Goal: Transaction & Acquisition: Book appointment/travel/reservation

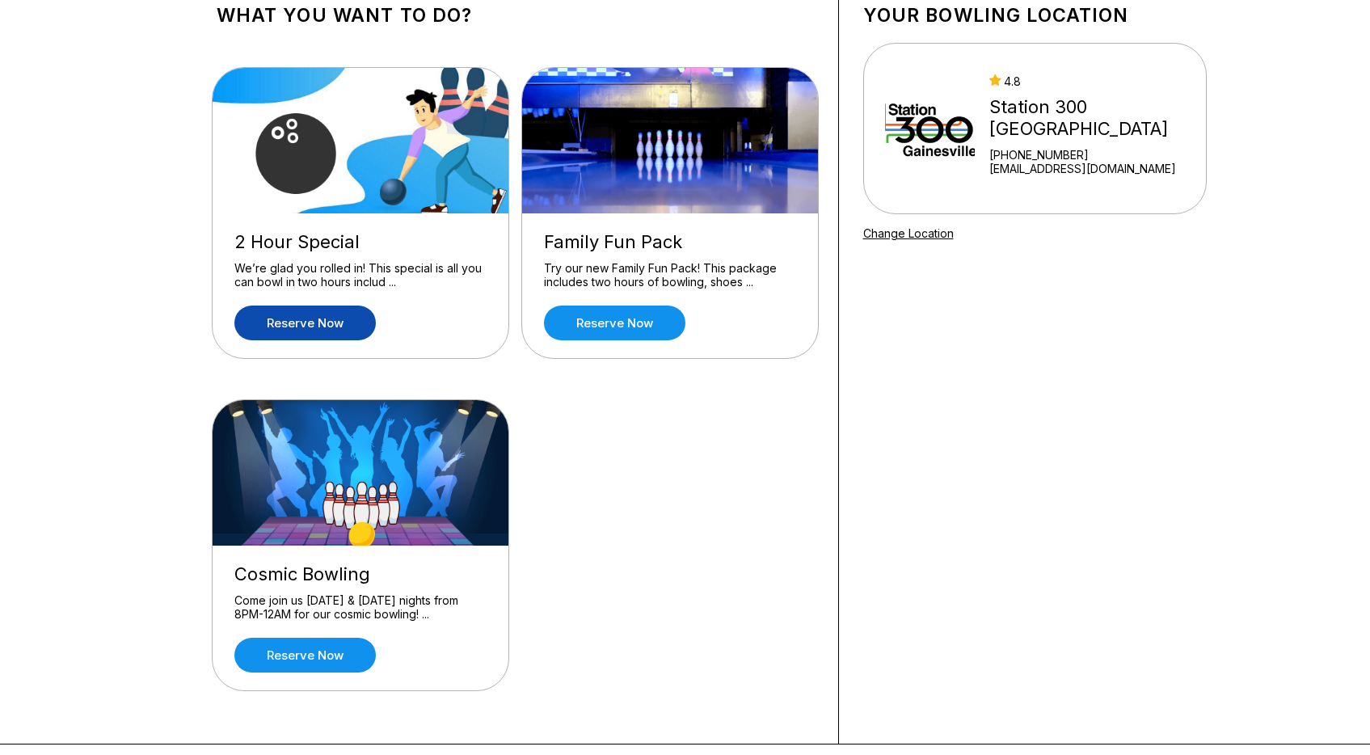
scroll to position [107, 0]
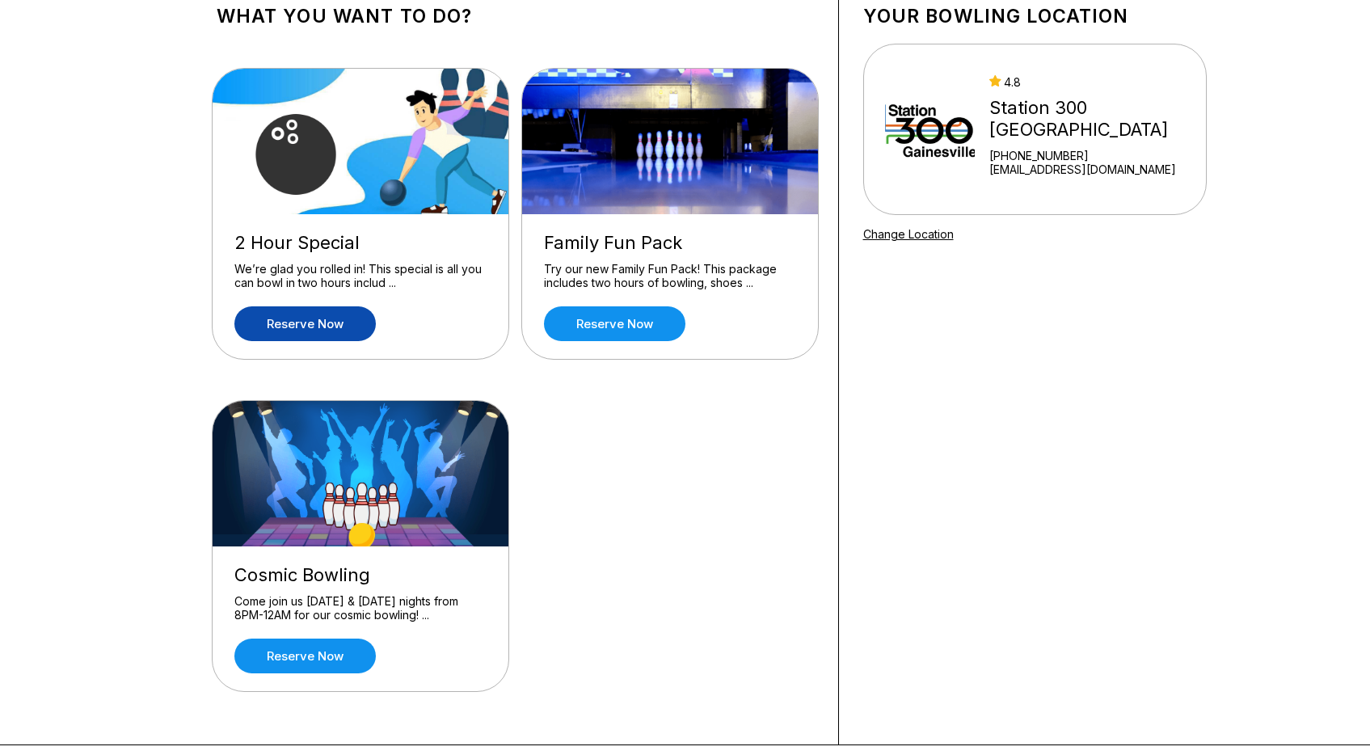
click at [335, 318] on link "Reserve now" at bounding box center [304, 323] width 141 height 35
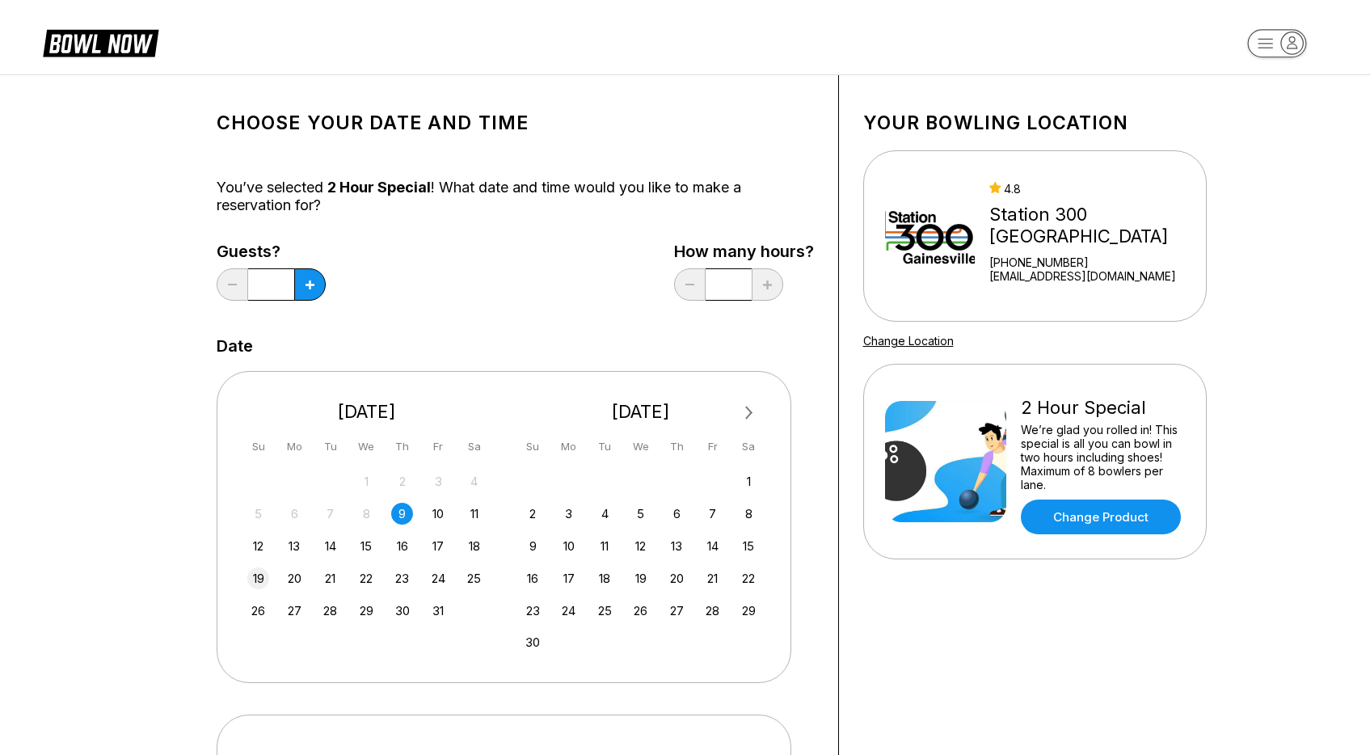
click at [255, 579] on div "19" at bounding box center [258, 578] width 22 height 22
click at [318, 296] on button at bounding box center [310, 284] width 32 height 32
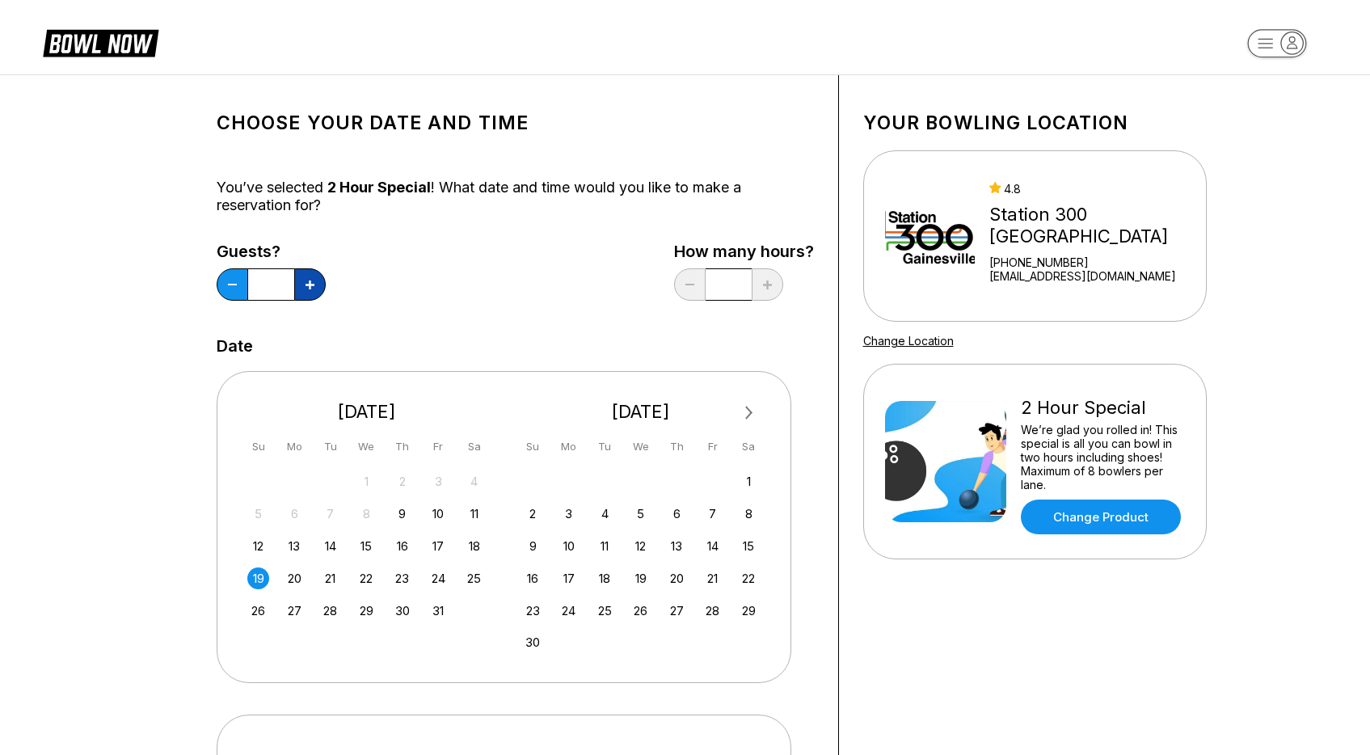
click at [318, 296] on button at bounding box center [310, 284] width 32 height 32
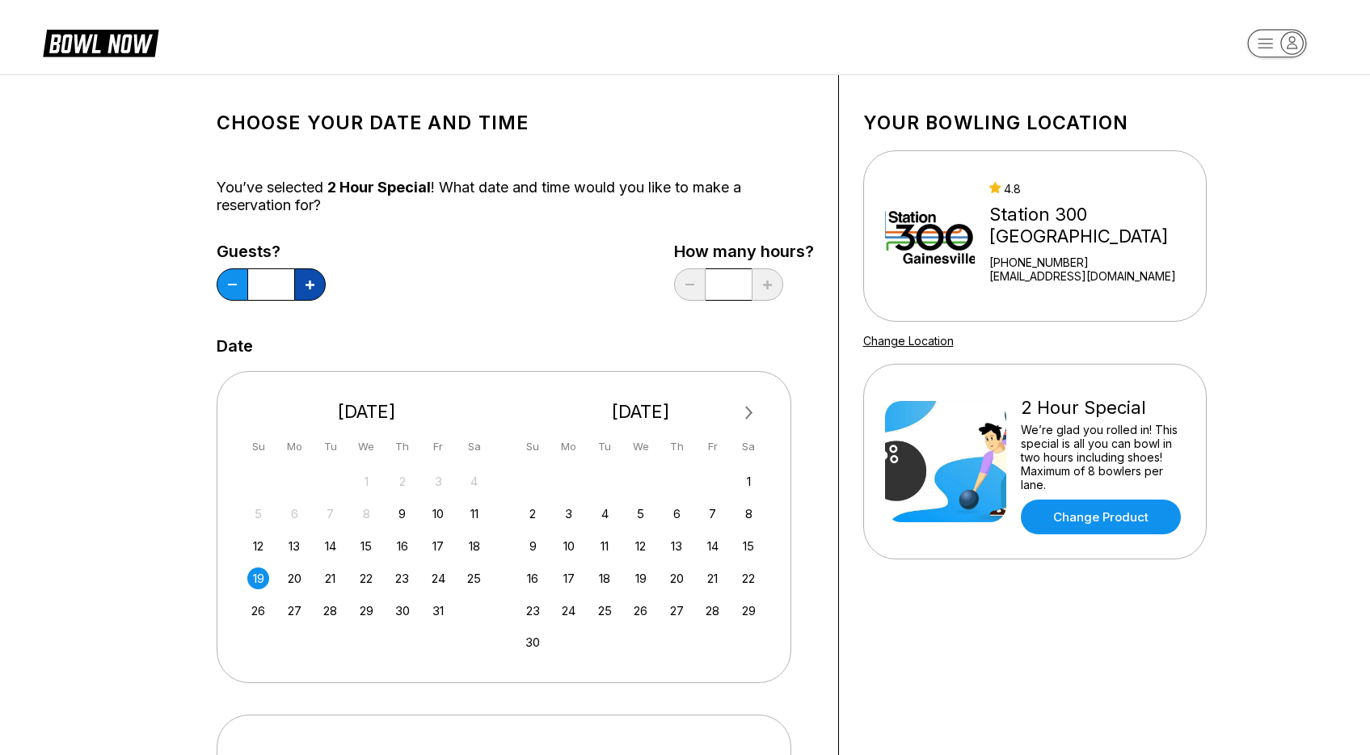
click at [318, 296] on button at bounding box center [310, 284] width 32 height 32
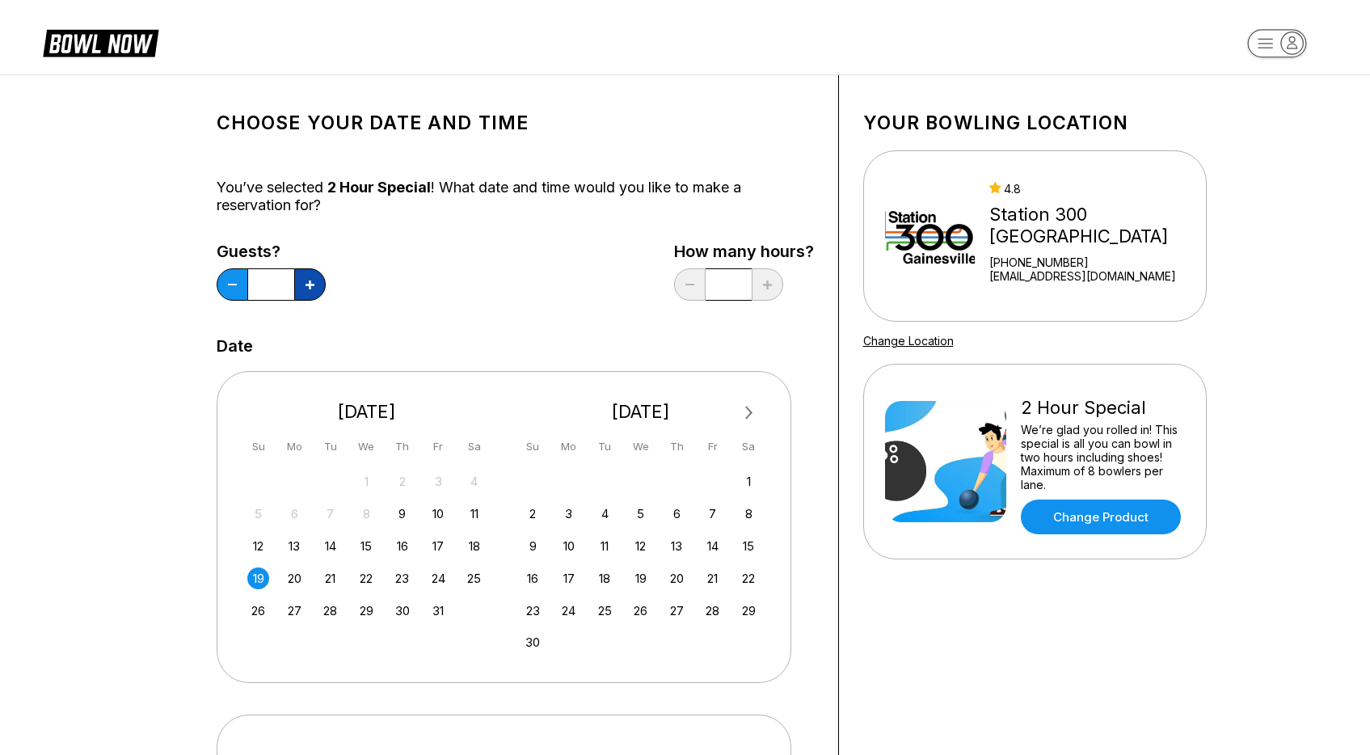
type input "**"
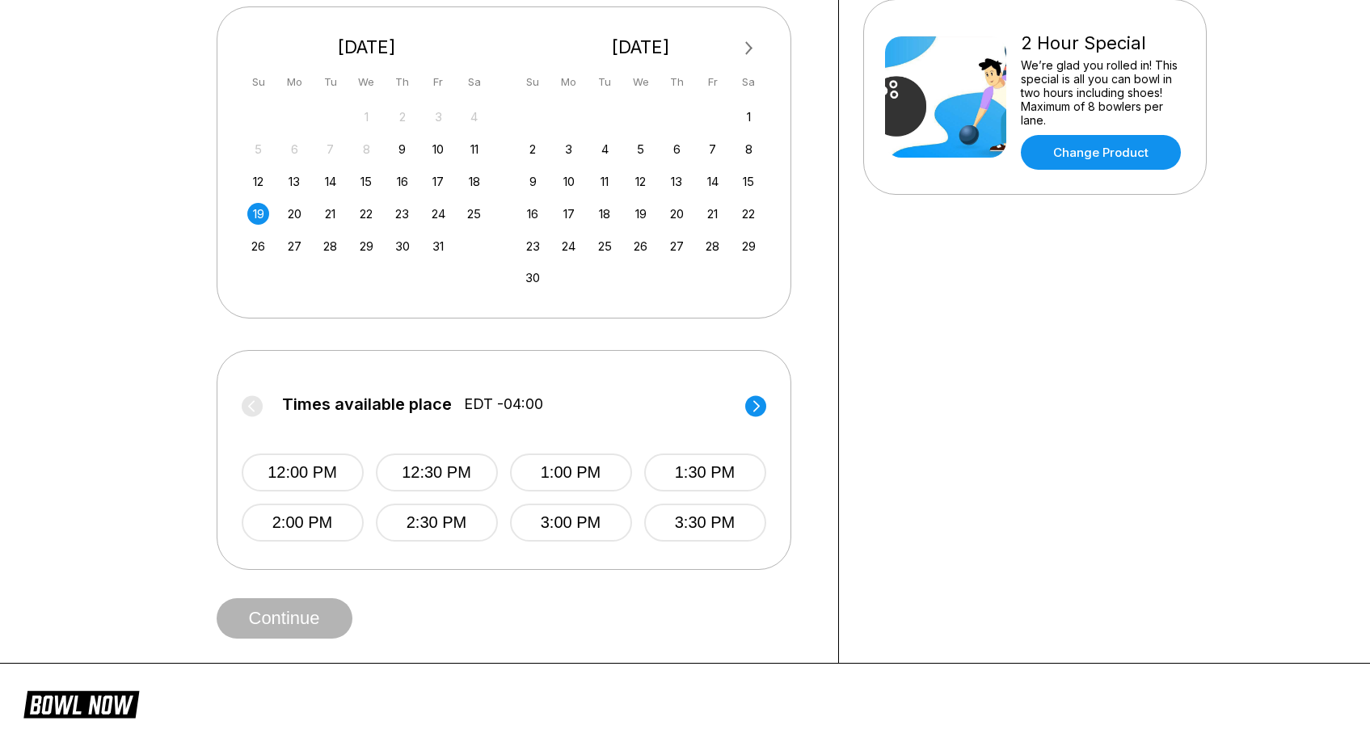
scroll to position [369, 0]
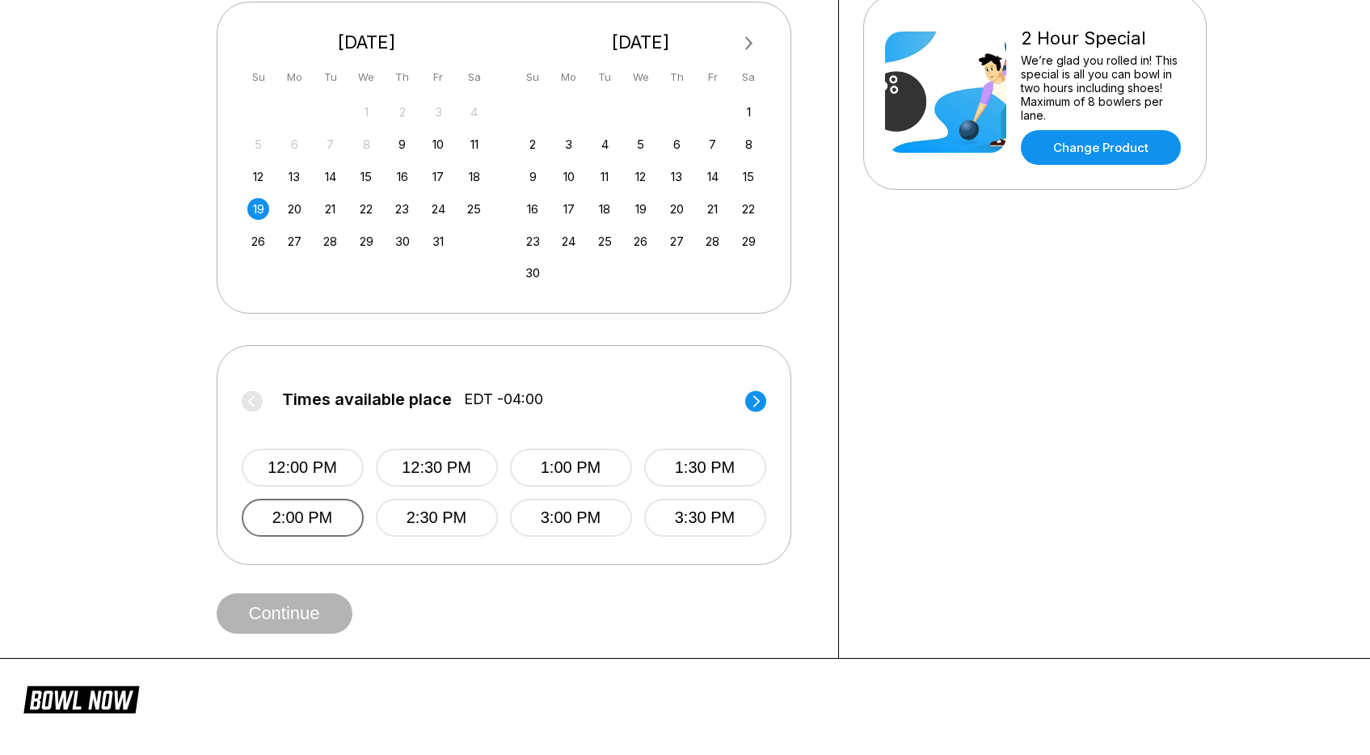
click at [320, 520] on button "2:00 PM" at bounding box center [303, 518] width 122 height 38
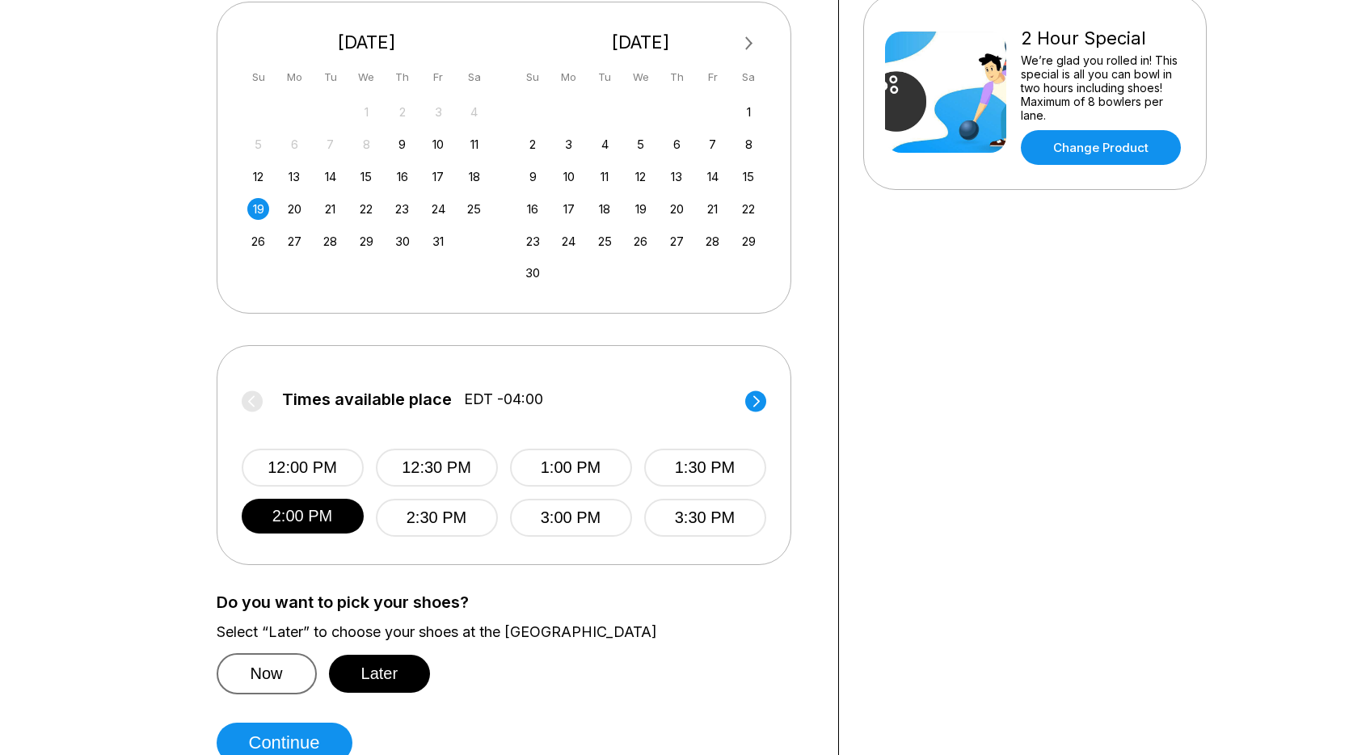
click at [279, 682] on button "Now" at bounding box center [267, 673] width 100 height 41
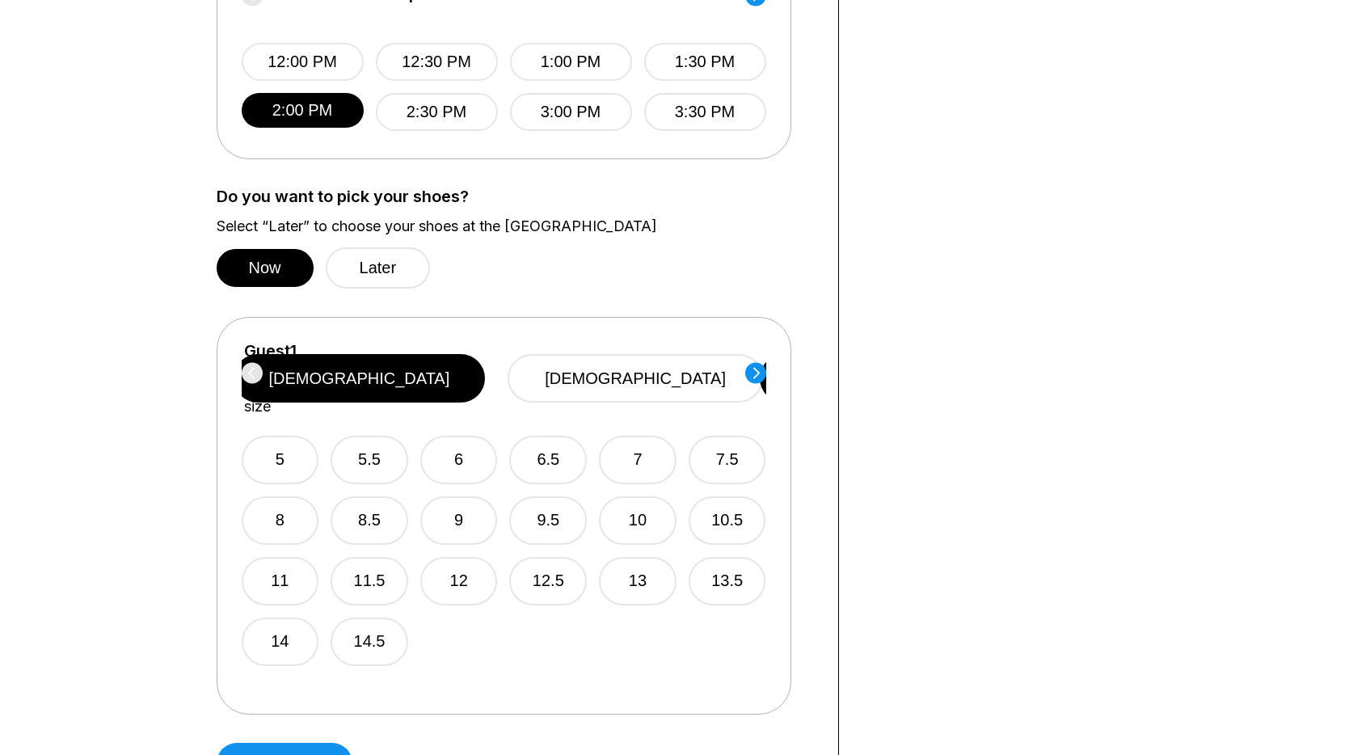
scroll to position [780, 0]
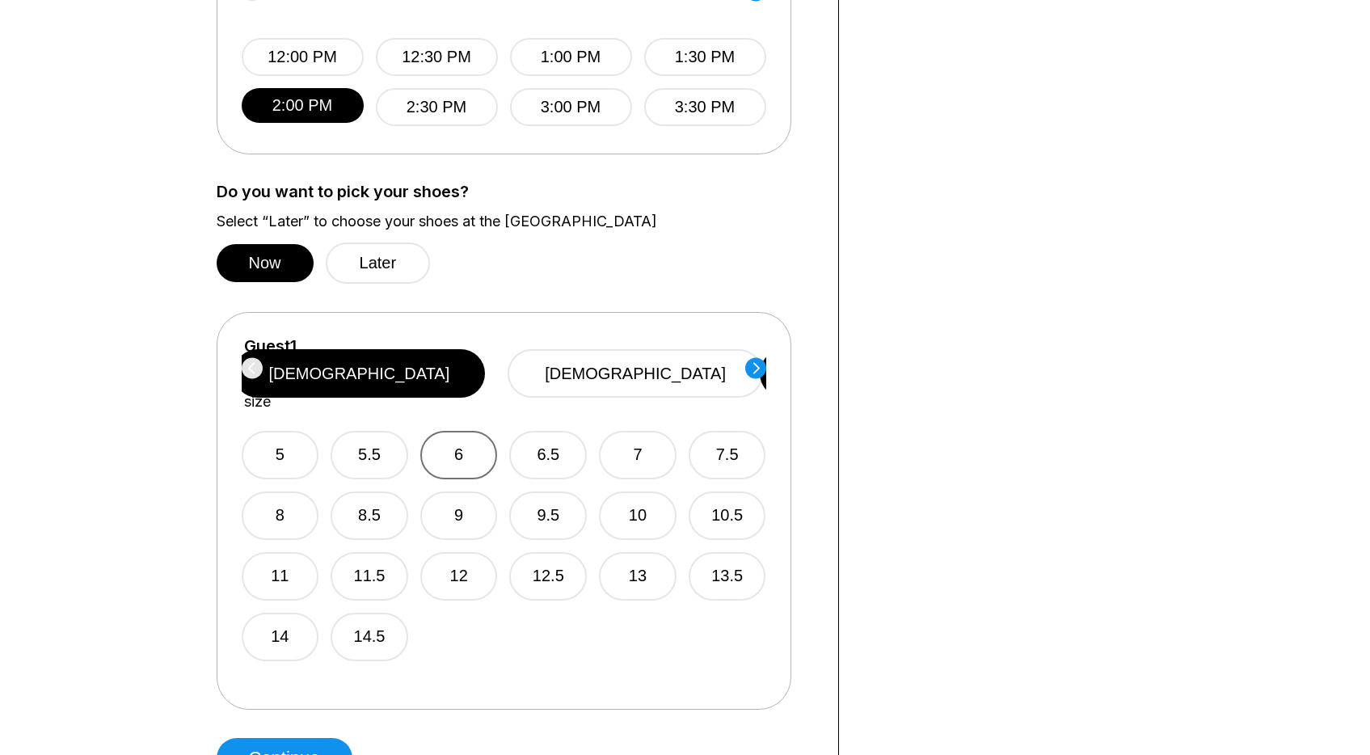
click at [453, 431] on button "6" at bounding box center [459, 455] width 78 height 48
click at [536, 431] on button "6.5" at bounding box center [548, 455] width 78 height 48
click at [613, 431] on button "7" at bounding box center [638, 455] width 78 height 48
drag, startPoint x: 755, startPoint y: 368, endPoint x: 649, endPoint y: 428, distance: 121.6
click at [754, 368] on circle at bounding box center [755, 367] width 21 height 21
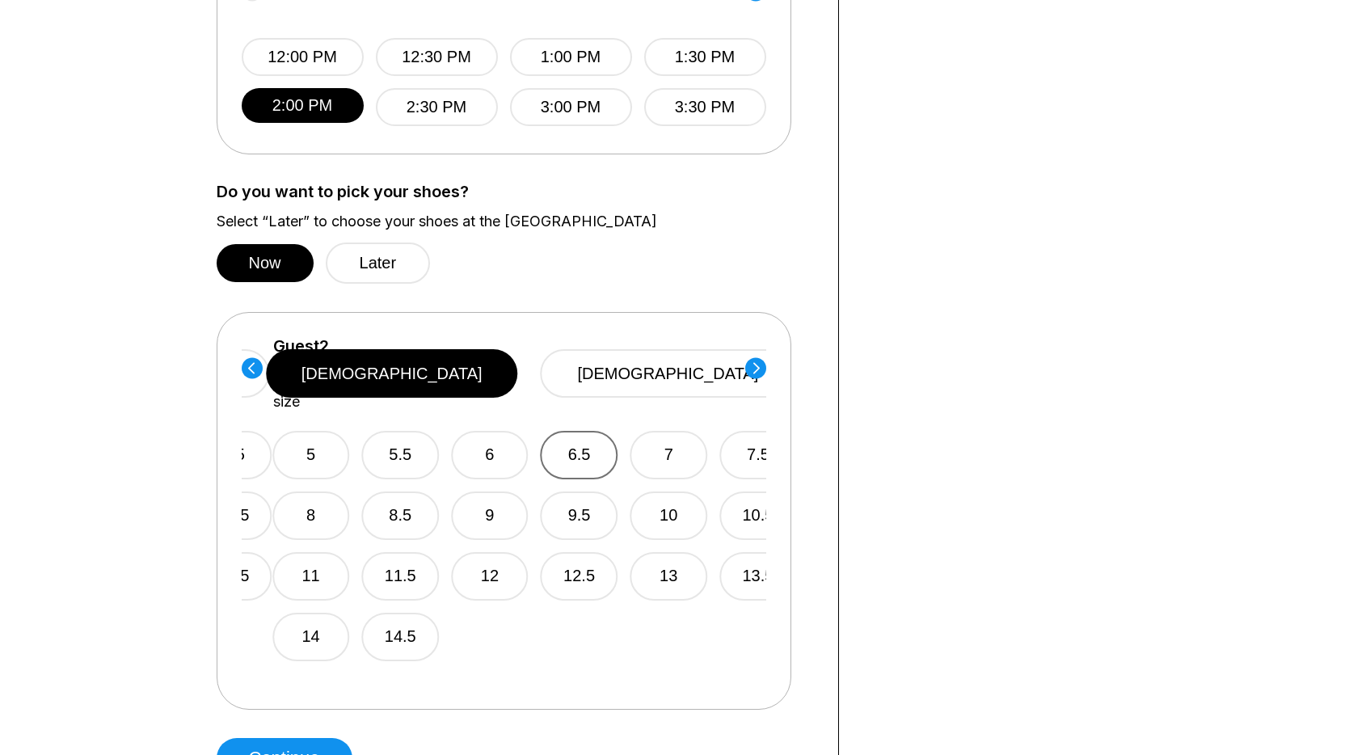
click at [643, 431] on button "7" at bounding box center [669, 455] width 78 height 48
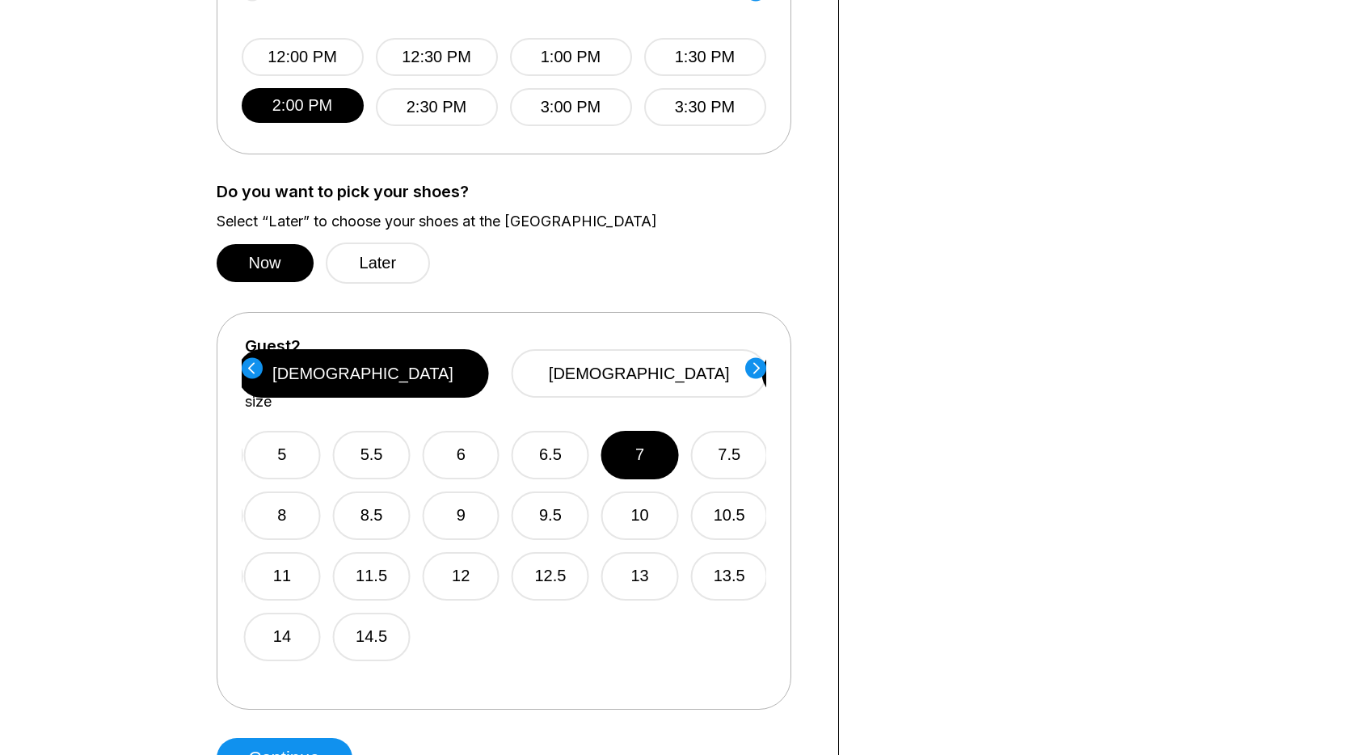
click at [756, 372] on circle at bounding box center [755, 367] width 21 height 21
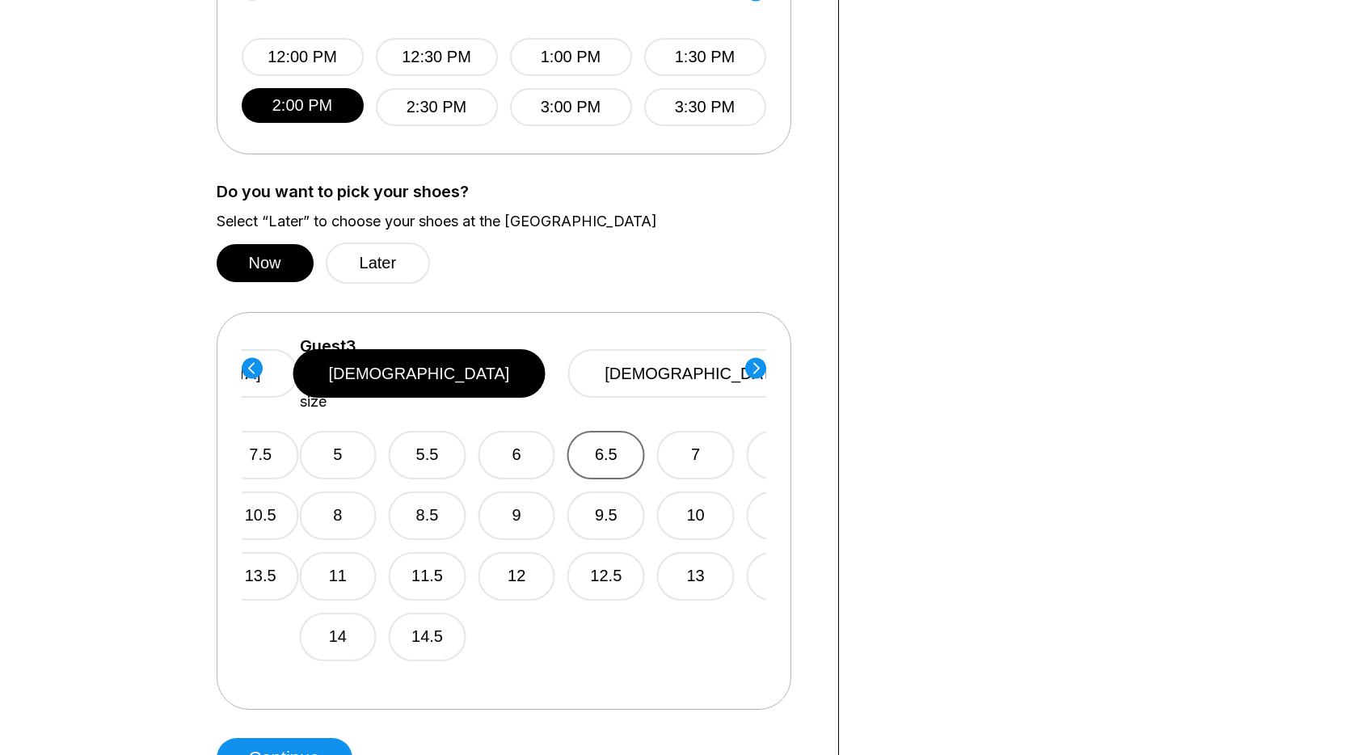
click at [657, 431] on button "7" at bounding box center [696, 455] width 78 height 48
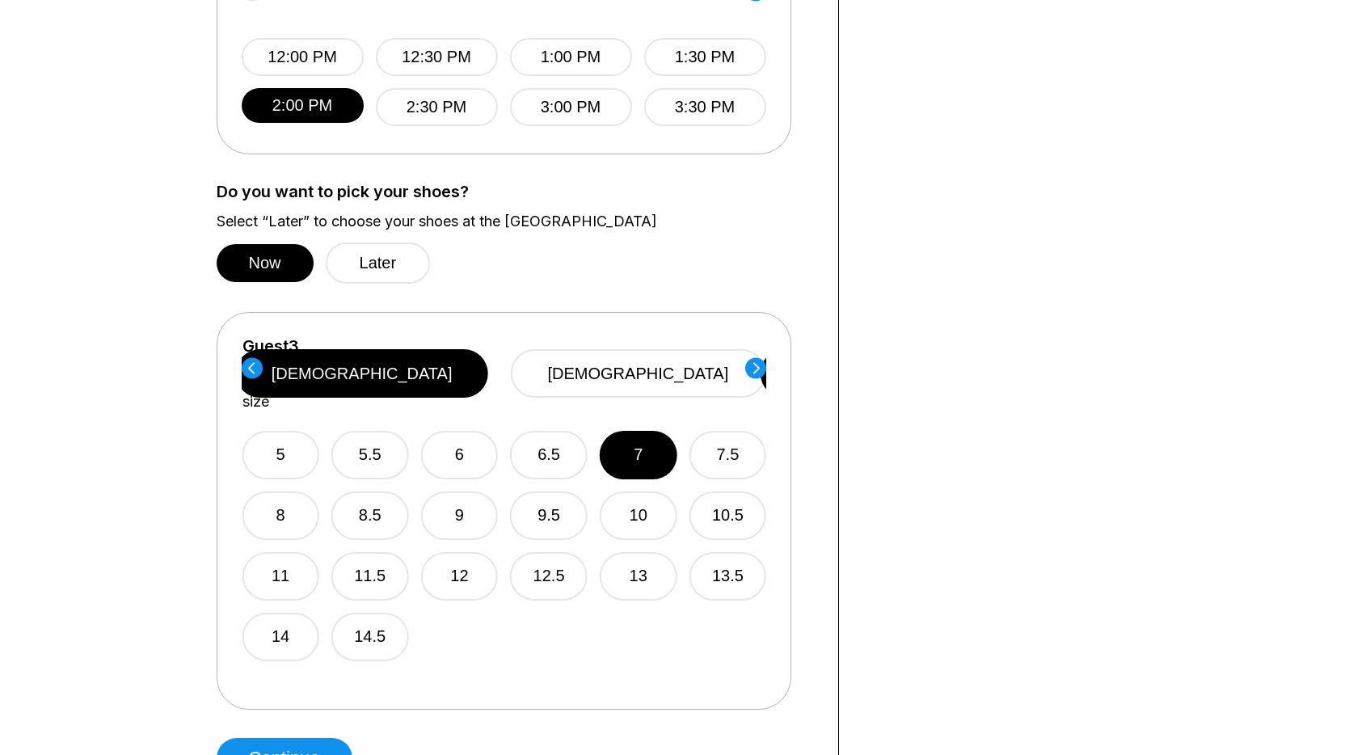
click at [752, 373] on icon at bounding box center [755, 367] width 6 height 11
click at [647, 431] on button "7" at bounding box center [640, 455] width 78 height 48
drag, startPoint x: 752, startPoint y: 366, endPoint x: 720, endPoint y: 385, distance: 37.3
click at [751, 367] on circle at bounding box center [755, 367] width 21 height 21
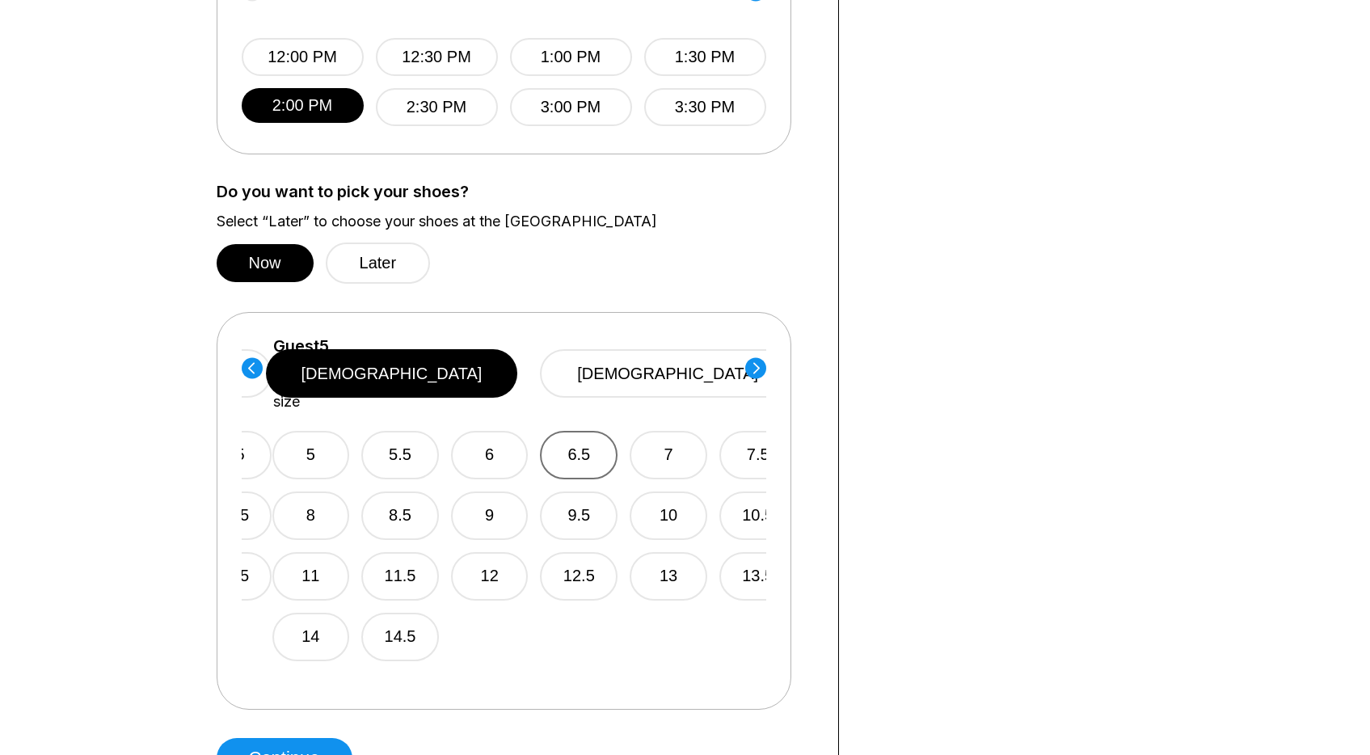
click at [627, 430] on div "5 5.5 6 6.5 7 7.5 8 8.5 9 9.5 10 10.5 11 11.5 12 12.5 13 13.5 14 14.5" at bounding box center [534, 536] width 525 height 251
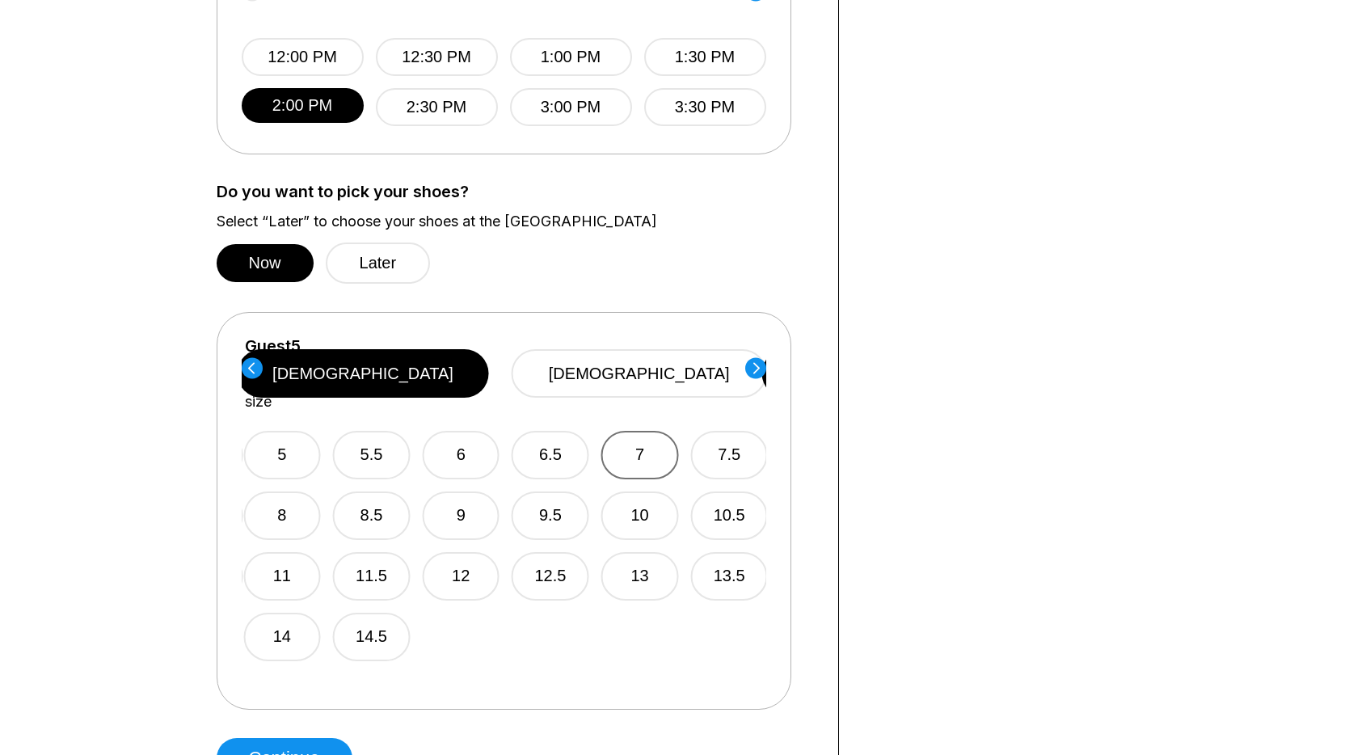
click at [659, 431] on button "7" at bounding box center [640, 455] width 78 height 48
click at [768, 362] on div "Guest 1 Select shoe size male female 5 5.5 6 6.5 7 7.5 8 8.5 9 9.5 10 10.5 11 1…" at bounding box center [504, 511] width 575 height 398
click at [756, 365] on icon at bounding box center [755, 367] width 6 height 11
click at [631, 431] on button "7" at bounding box center [639, 455] width 78 height 48
click at [756, 365] on icon at bounding box center [755, 367] width 6 height 11
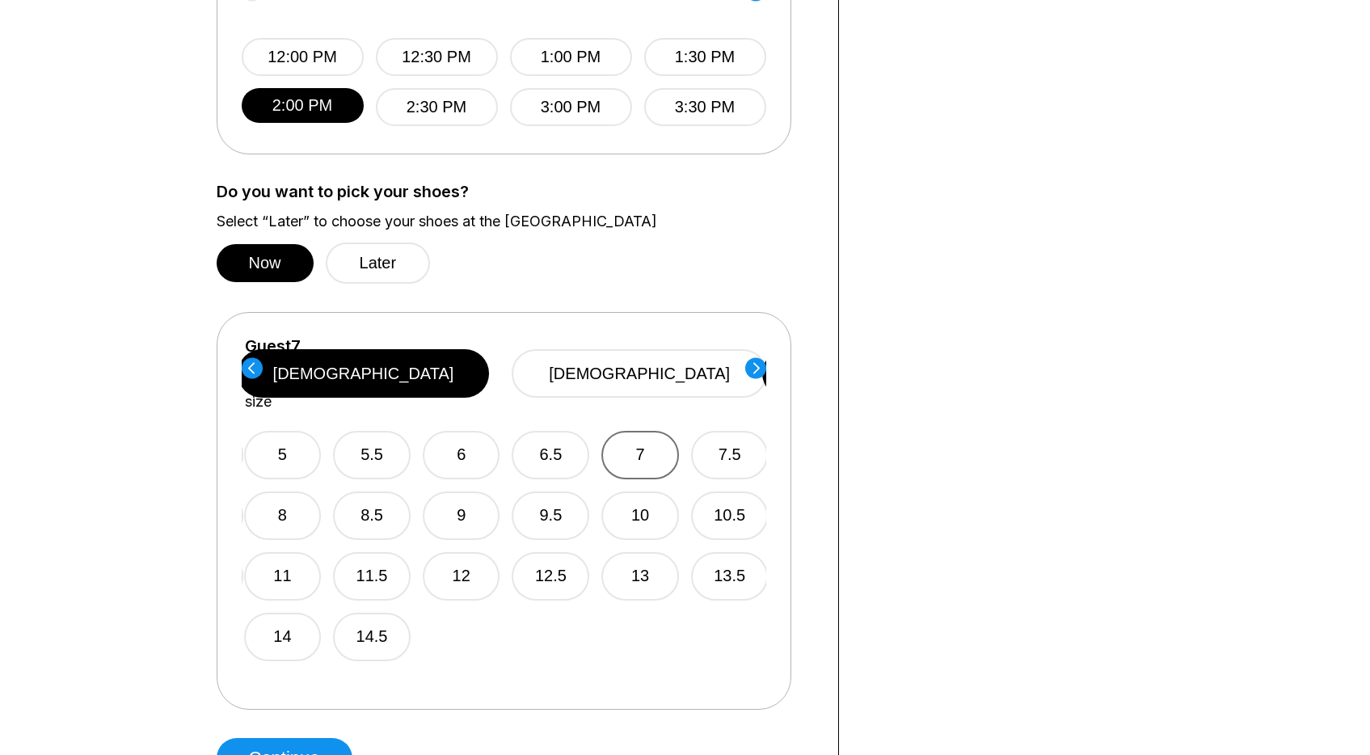
click at [651, 431] on button "7" at bounding box center [640, 455] width 78 height 48
click at [759, 366] on circle at bounding box center [755, 367] width 21 height 21
click at [666, 431] on button "7" at bounding box center [641, 455] width 78 height 48
click at [761, 367] on circle at bounding box center [755, 367] width 21 height 21
click at [627, 431] on button "7" at bounding box center [645, 455] width 78 height 48
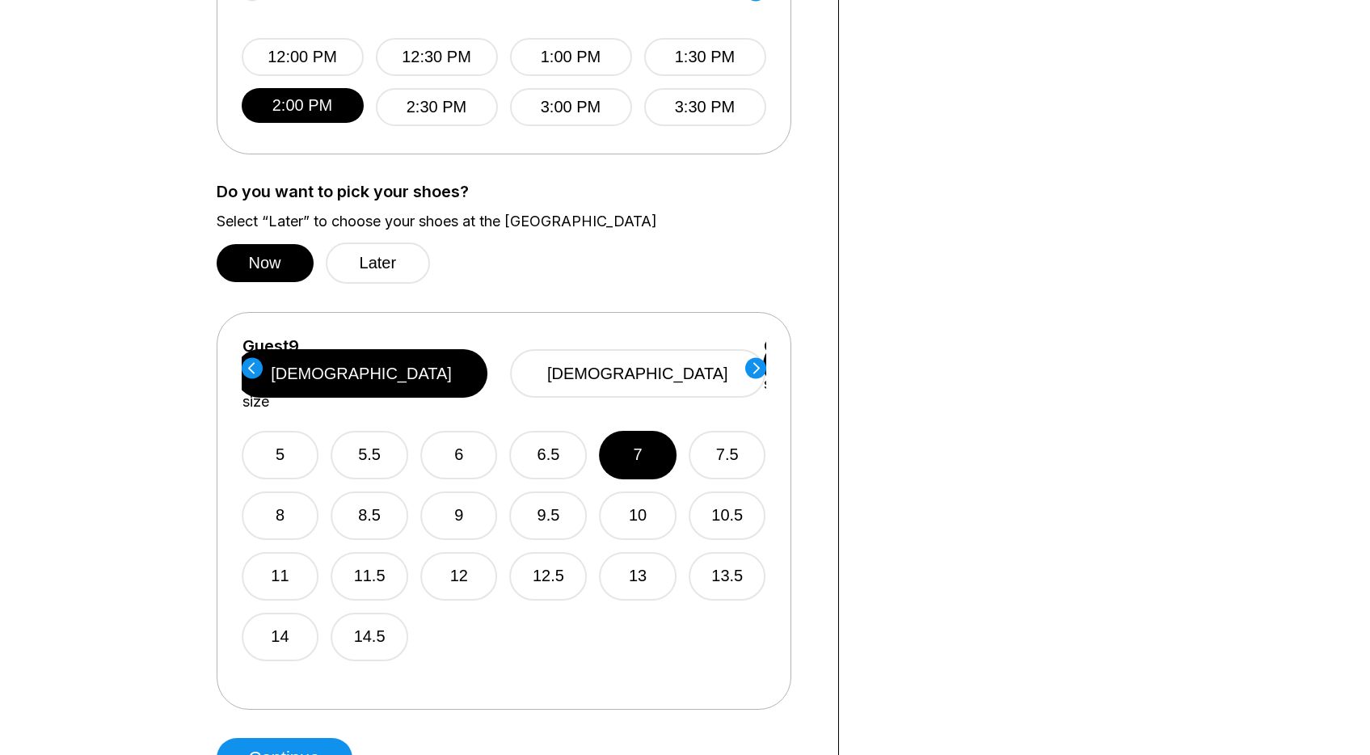
click at [754, 362] on circle at bounding box center [755, 367] width 21 height 21
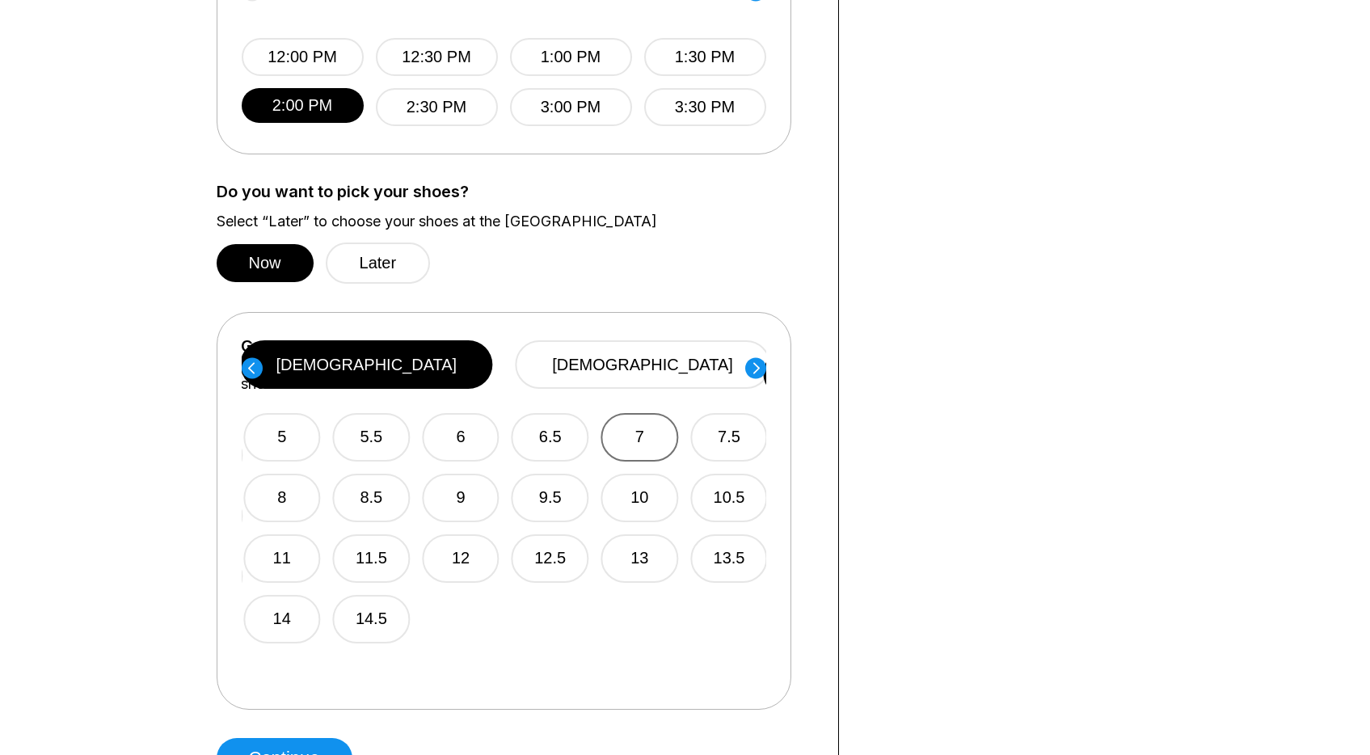
click at [650, 440] on button "7" at bounding box center [640, 437] width 78 height 48
click at [758, 361] on circle at bounding box center [755, 367] width 21 height 21
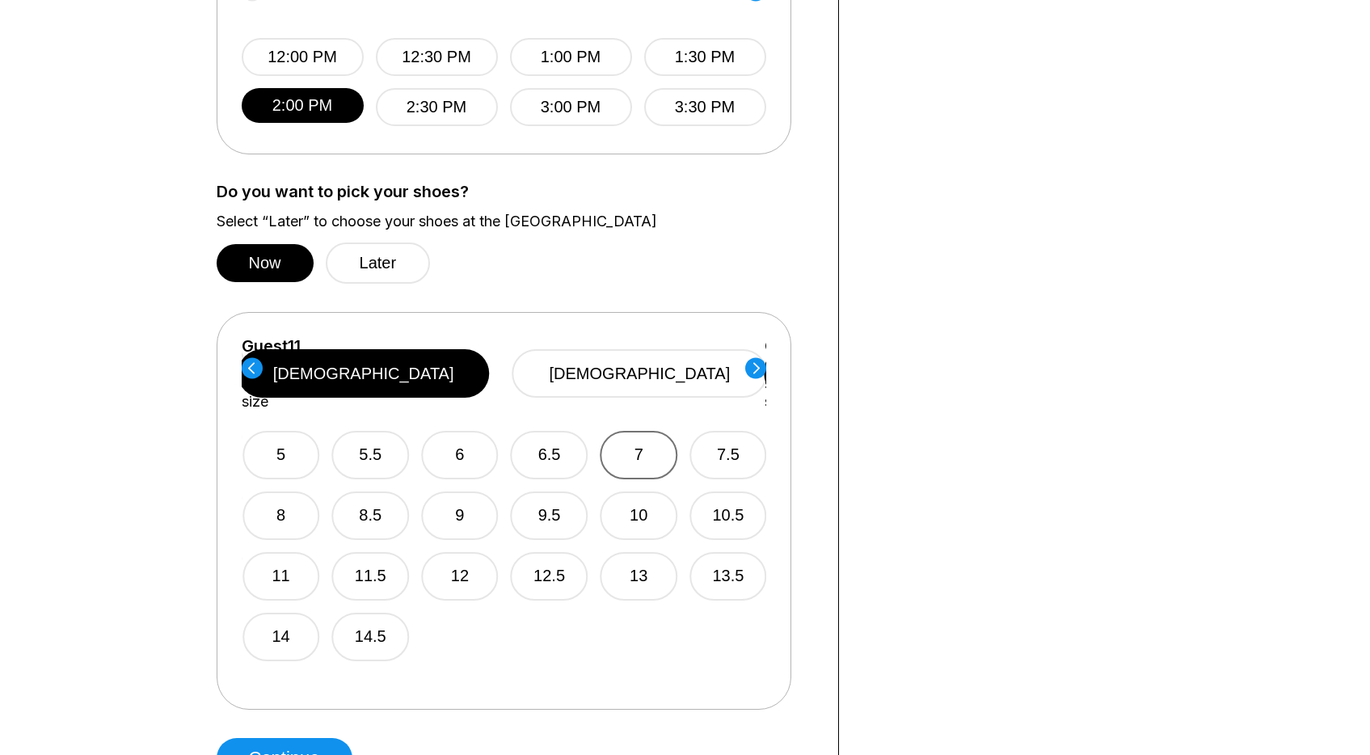
click at [630, 431] on button "7" at bounding box center [639, 455] width 78 height 48
click at [760, 358] on circle at bounding box center [755, 367] width 21 height 21
click at [637, 431] on button "7" at bounding box center [641, 455] width 78 height 48
click at [756, 365] on icon at bounding box center [755, 367] width 6 height 11
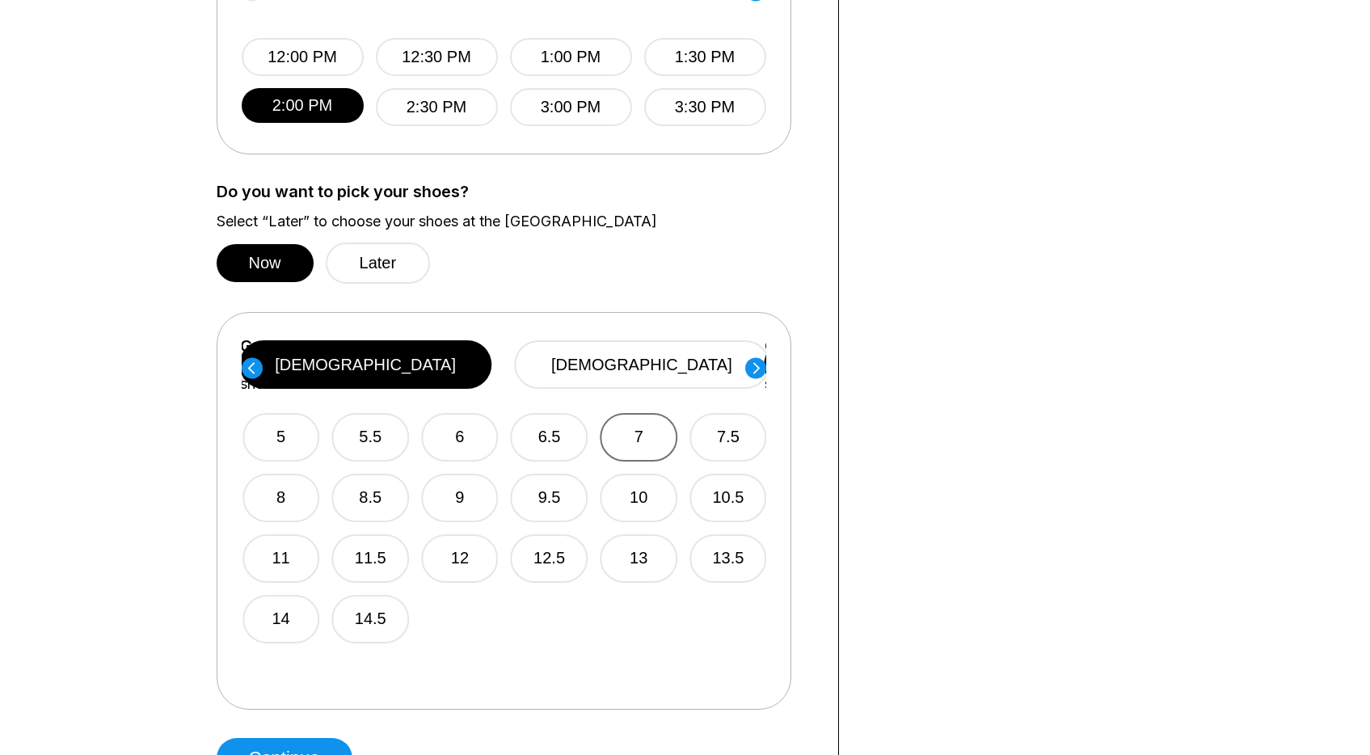
click at [649, 423] on button "7" at bounding box center [639, 437] width 78 height 48
click at [748, 369] on circle at bounding box center [755, 367] width 21 height 21
click at [640, 428] on button "7" at bounding box center [641, 437] width 78 height 48
click at [756, 369] on icon at bounding box center [755, 367] width 6 height 11
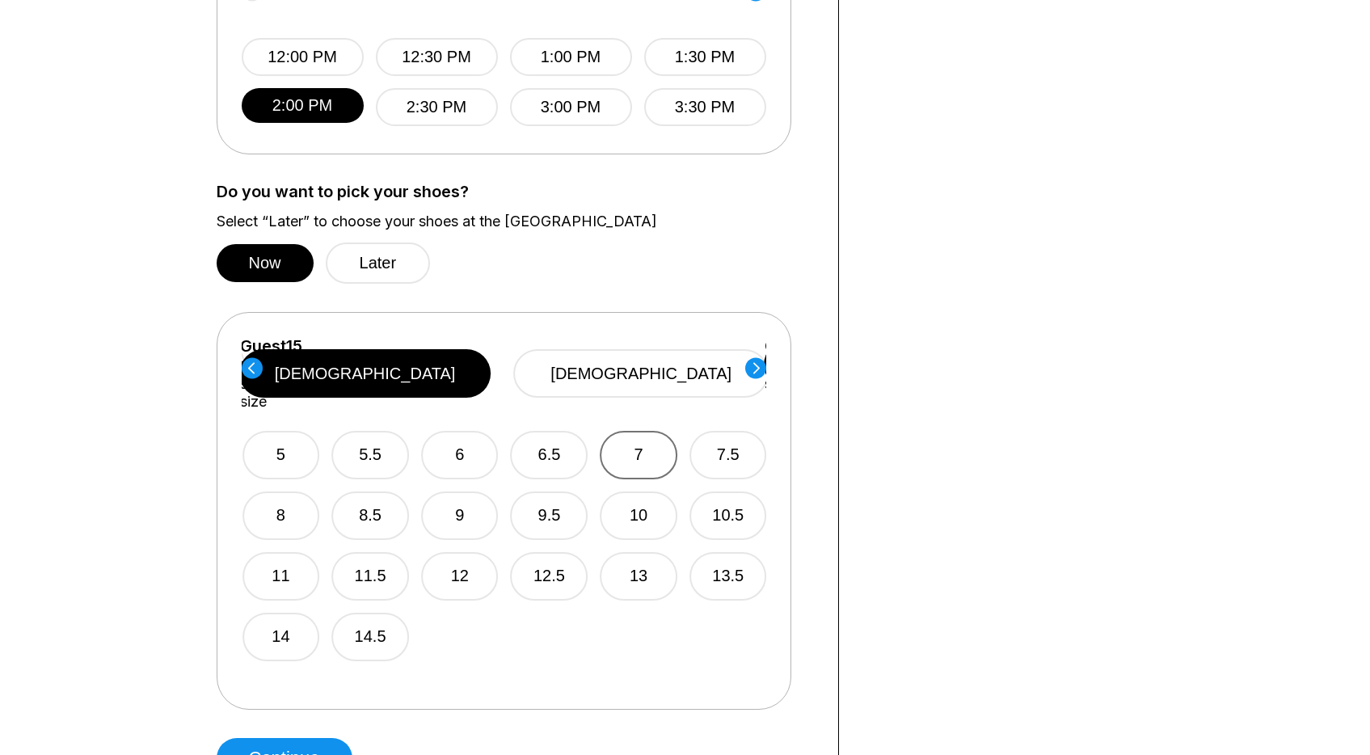
click at [638, 431] on button "7" at bounding box center [639, 455] width 78 height 48
click at [752, 359] on circle at bounding box center [755, 367] width 21 height 21
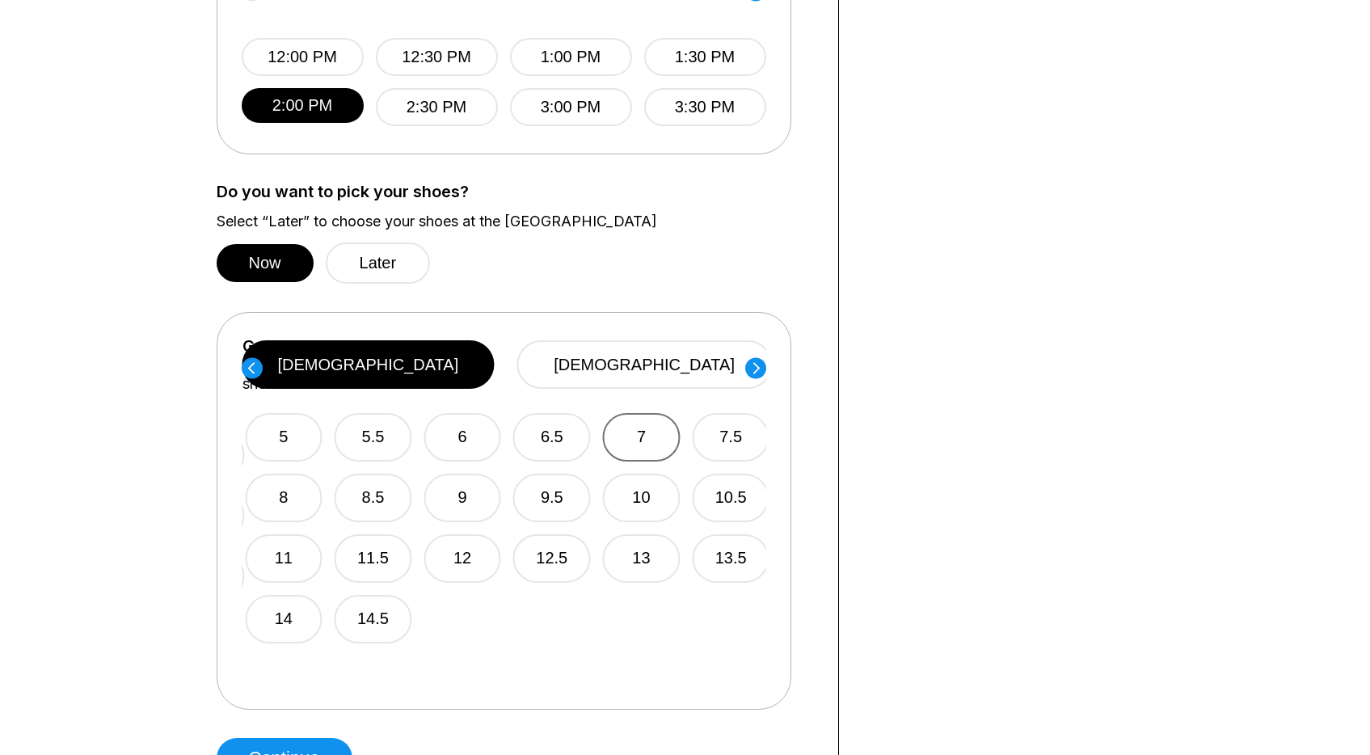
click at [653, 430] on button "7" at bounding box center [642, 437] width 78 height 48
click at [755, 378] on icon at bounding box center [755, 368] width 21 height 22
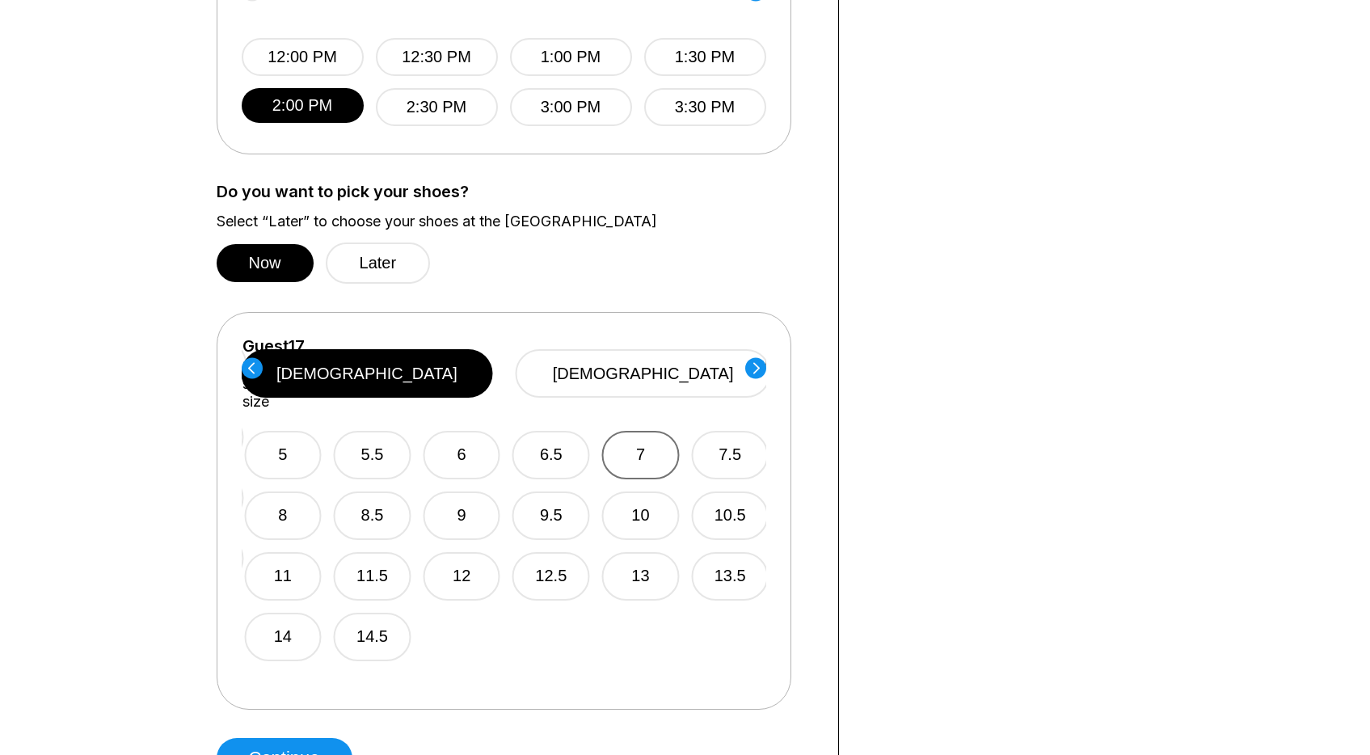
click at [682, 414] on div "5 5.5 6 6.5 7 7.5 8 8.5 9 9.5 10 10.5 11 11.5 12 12.5 13 13.5 14 14.5" at bounding box center [506, 536] width 525 height 251
click at [658, 431] on button "7" at bounding box center [638, 455] width 78 height 48
click at [748, 366] on circle at bounding box center [755, 367] width 21 height 21
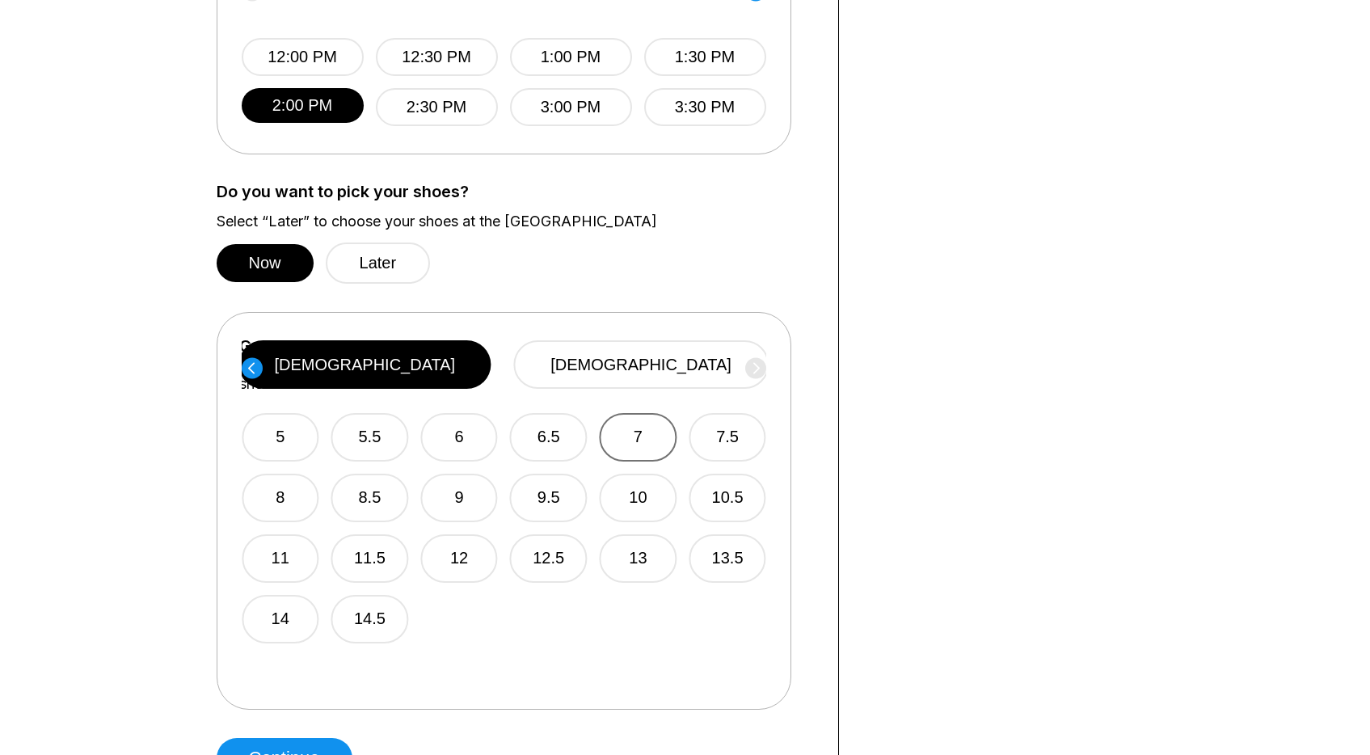
click at [657, 424] on button "7" at bounding box center [639, 437] width 78 height 48
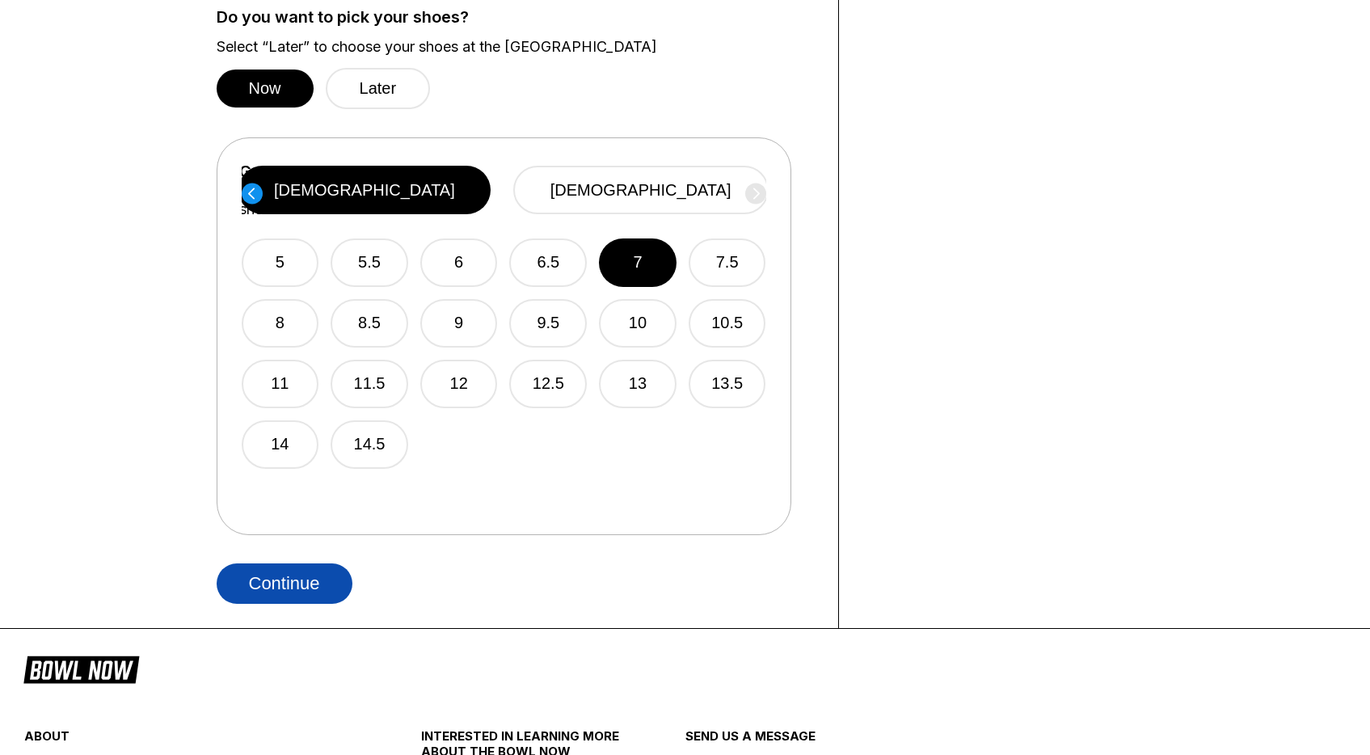
click at [297, 572] on button "Continue" at bounding box center [285, 583] width 136 height 40
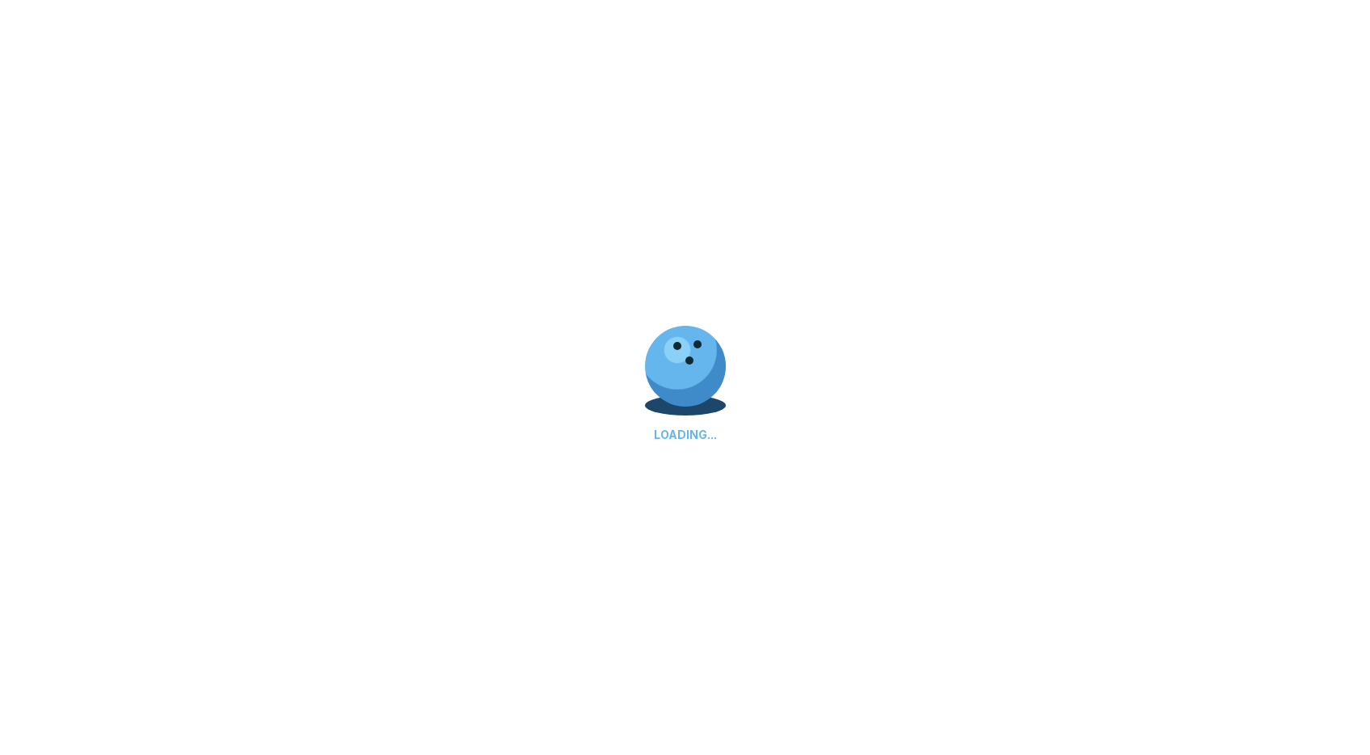
scroll to position [955, 0]
select select "**"
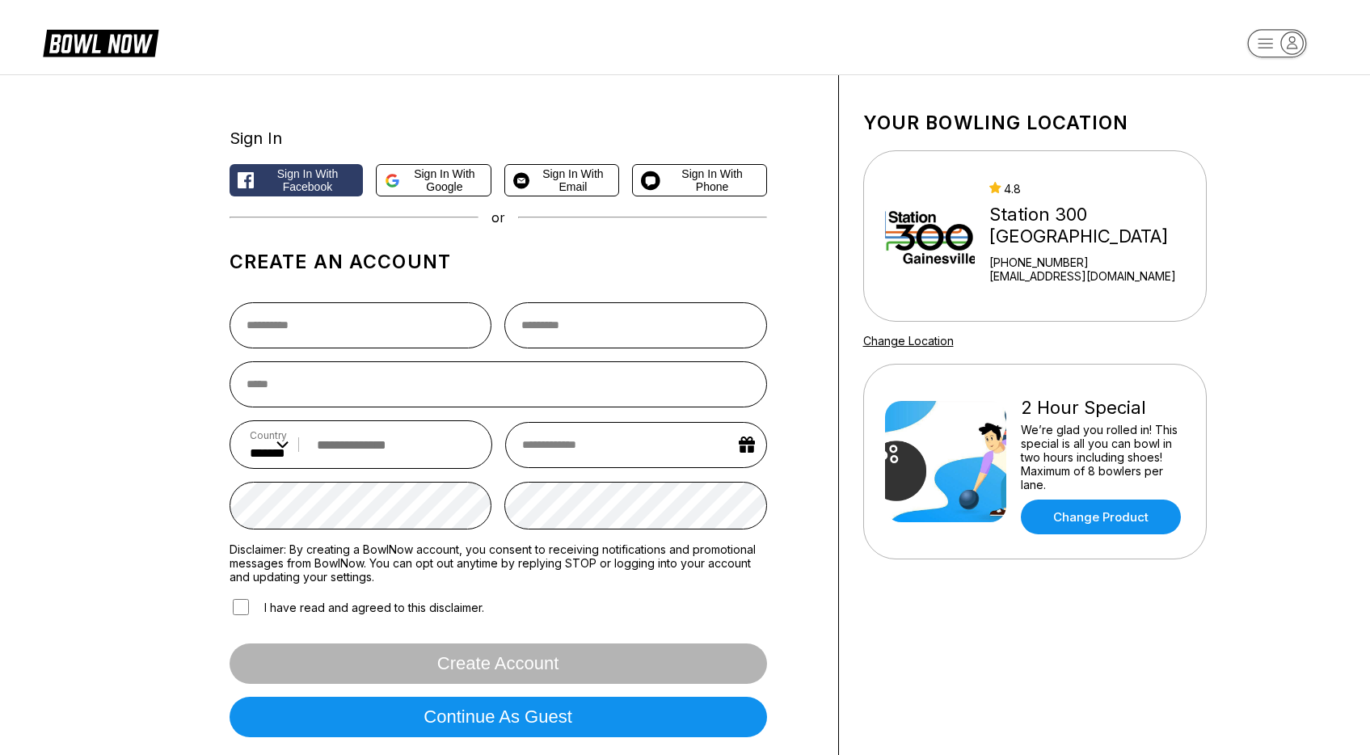
click at [137, 35] on icon at bounding box center [101, 42] width 116 height 31
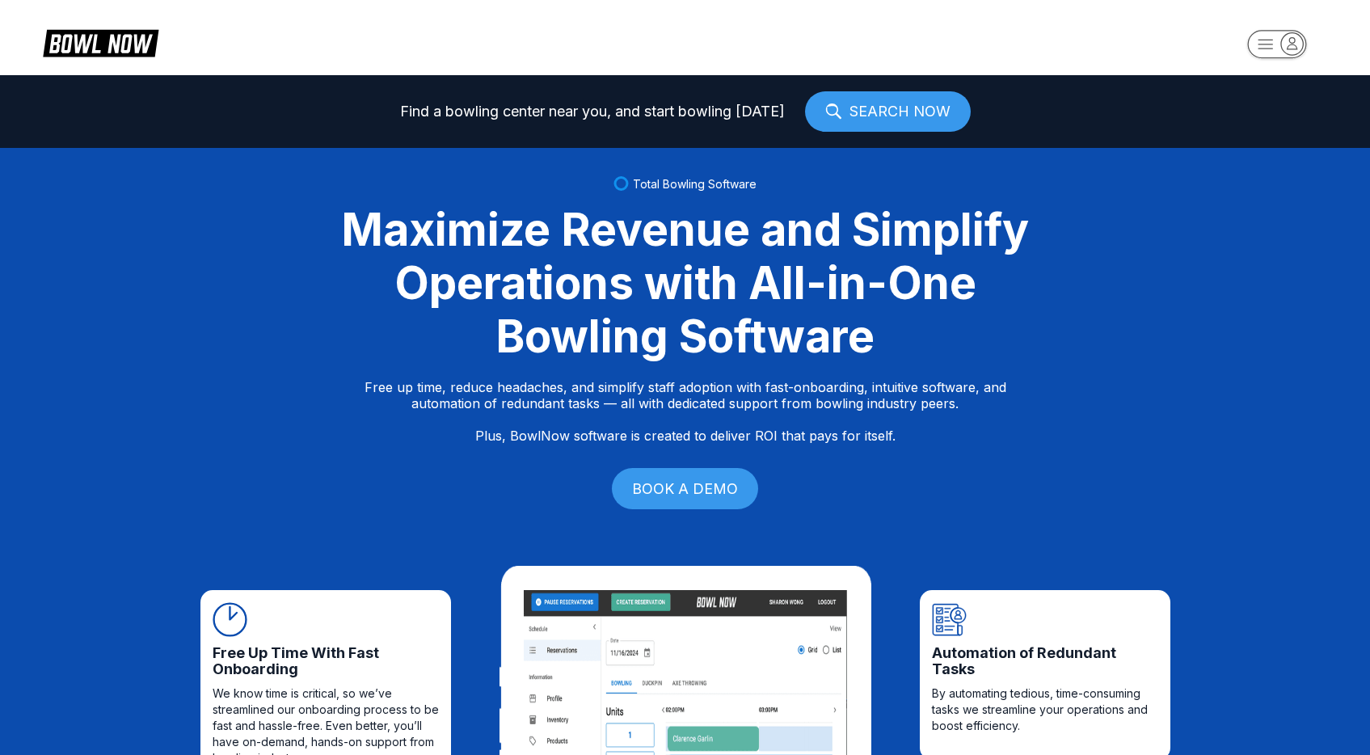
click at [99, 18] on header at bounding box center [685, 37] width 1370 height 75
click at [106, 45] on icon at bounding box center [101, 42] width 116 height 31
